Goal: Use online tool/utility: Use online tool/utility

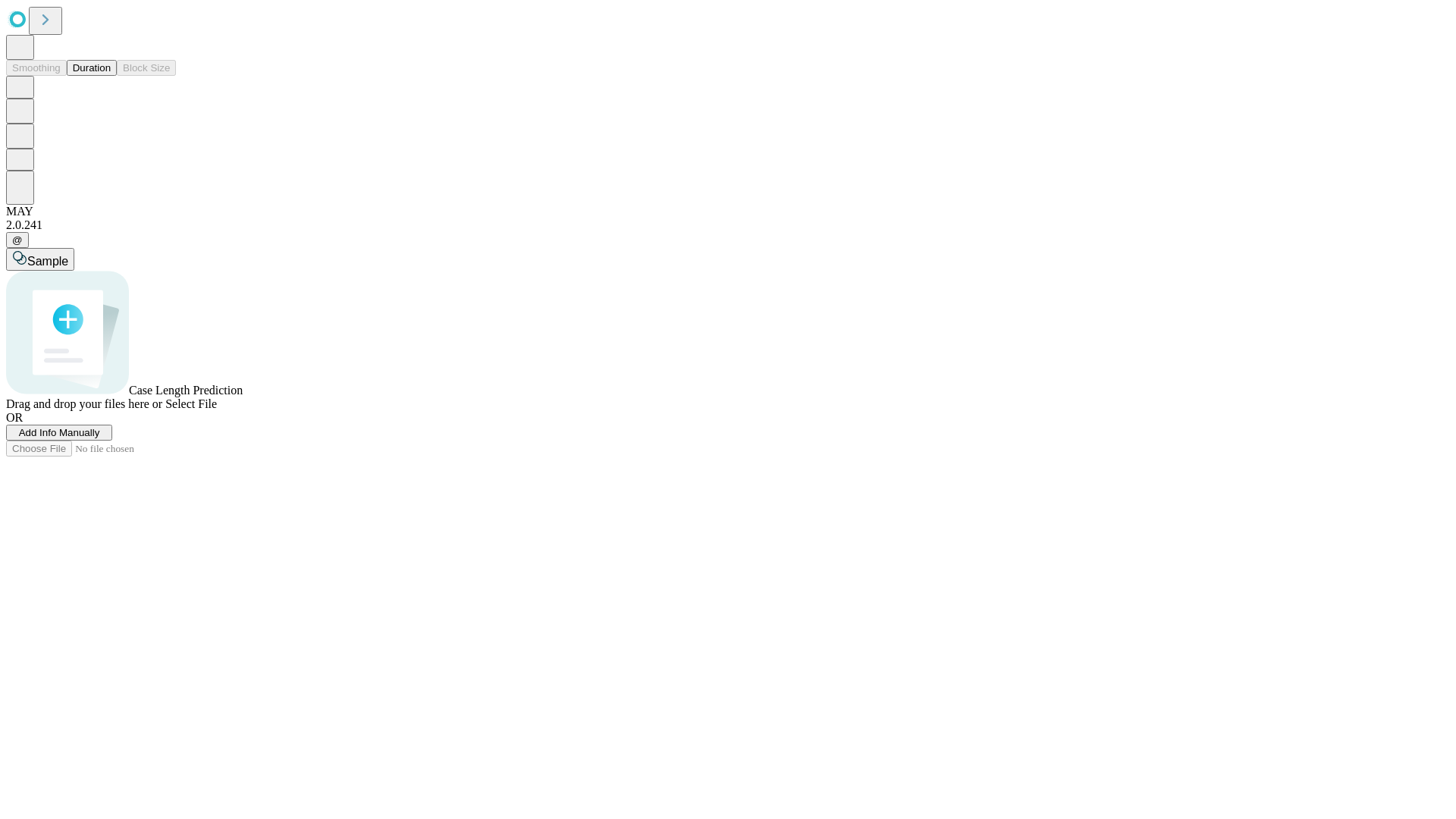
click at [111, 76] on button "Duration" at bounding box center [92, 67] width 50 height 16
click at [217, 410] on span "Select File" at bounding box center [191, 404] width 51 height 13
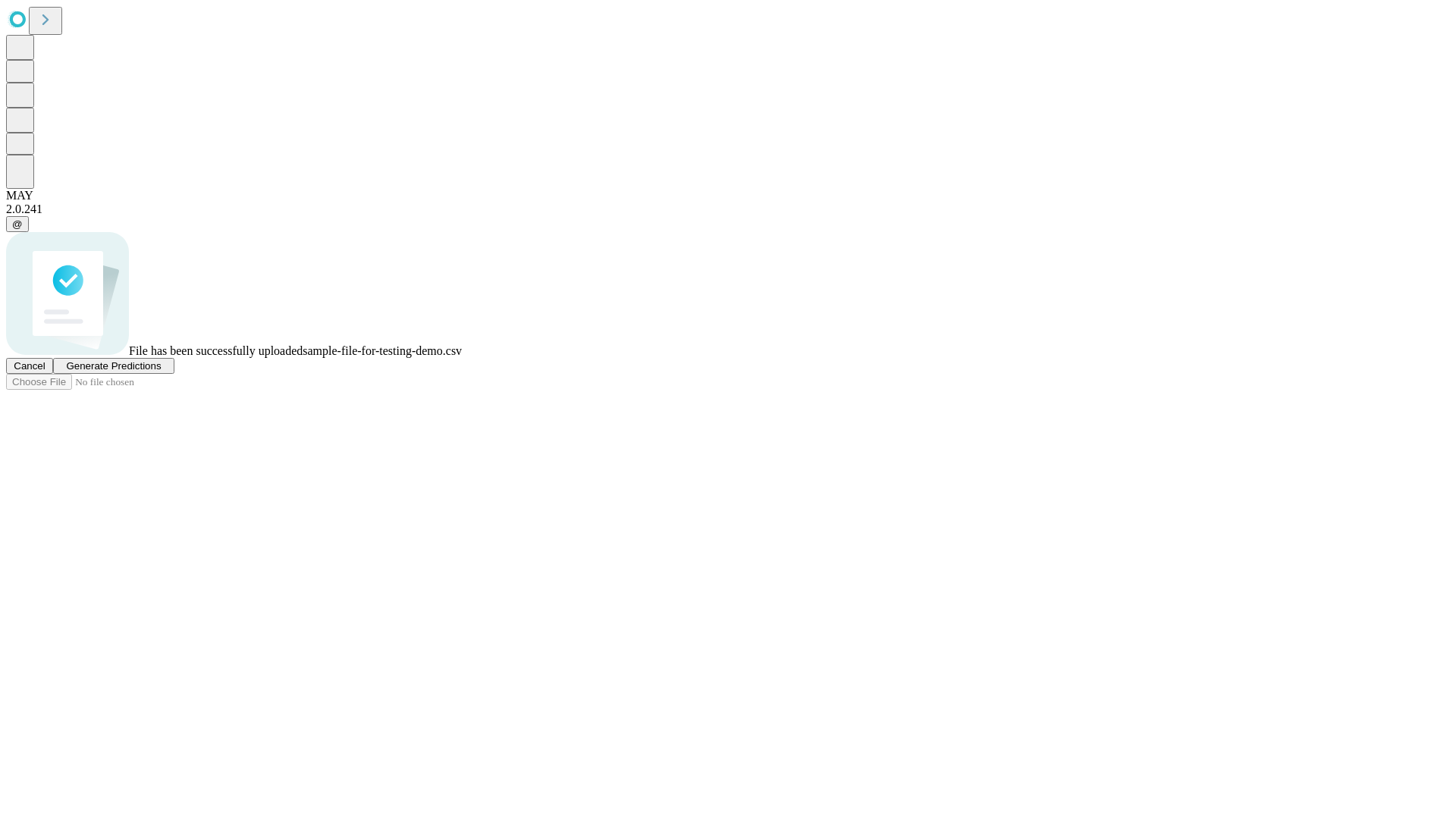
click at [160, 371] on span "Generate Predictions" at bounding box center [113, 366] width 95 height 12
